Goal: Navigation & Orientation: Find specific page/section

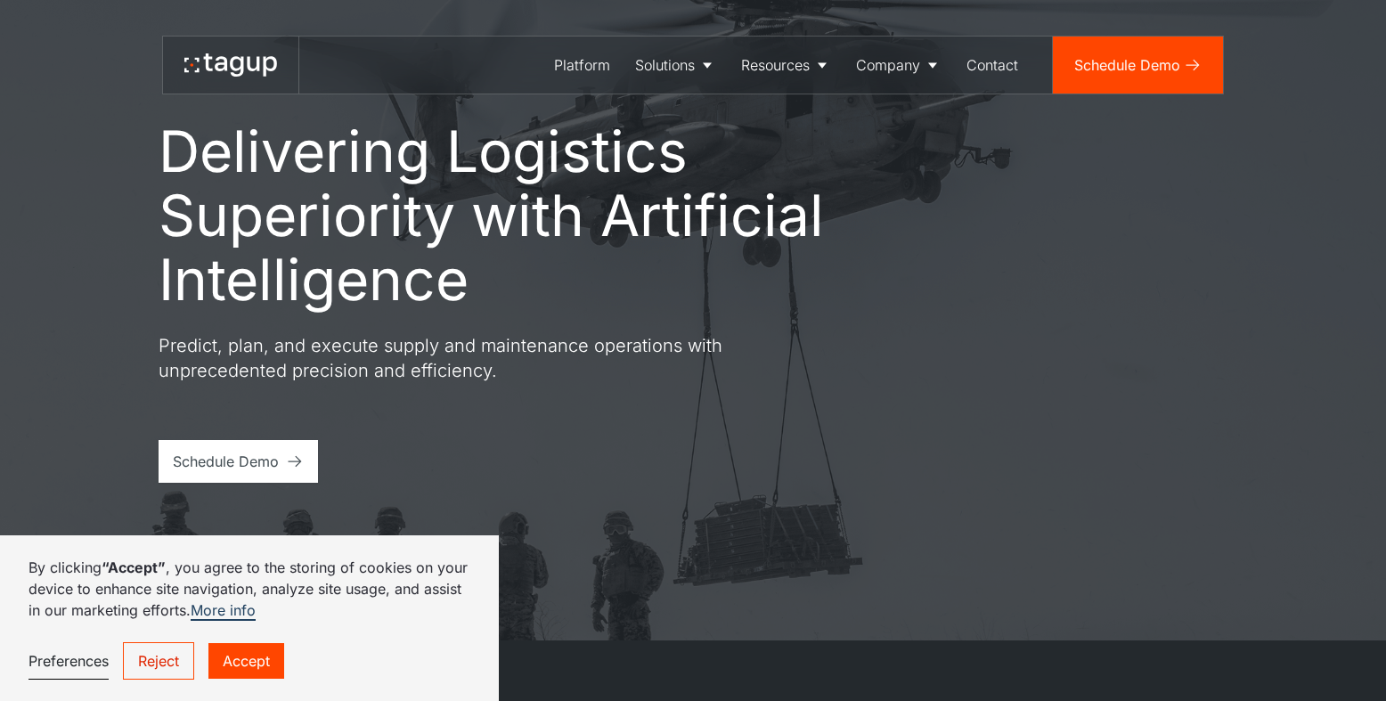
scroll to position [60, 0]
click at [590, 59] on div "Platform" at bounding box center [582, 64] width 56 height 21
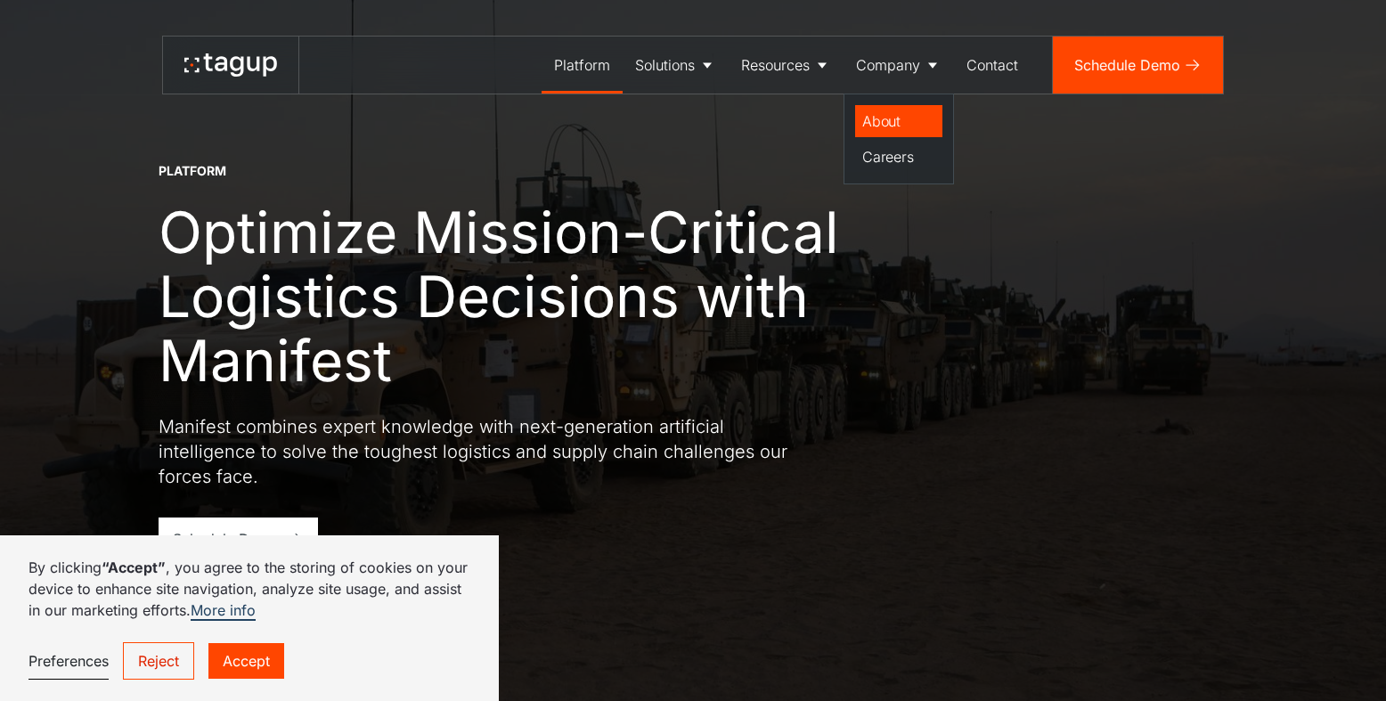
click at [866, 118] on div "About" at bounding box center [898, 120] width 73 height 21
